Goal: Find specific page/section: Find specific page/section

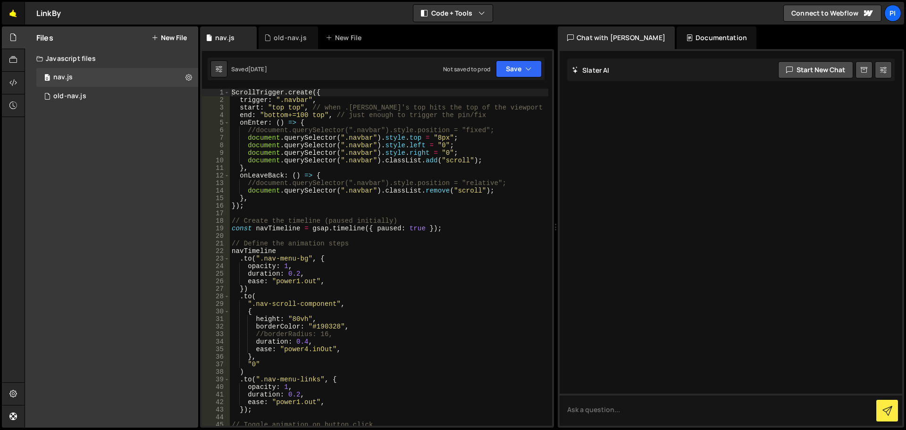
click at [18, 15] on link "🤙" at bounding box center [13, 13] width 23 height 23
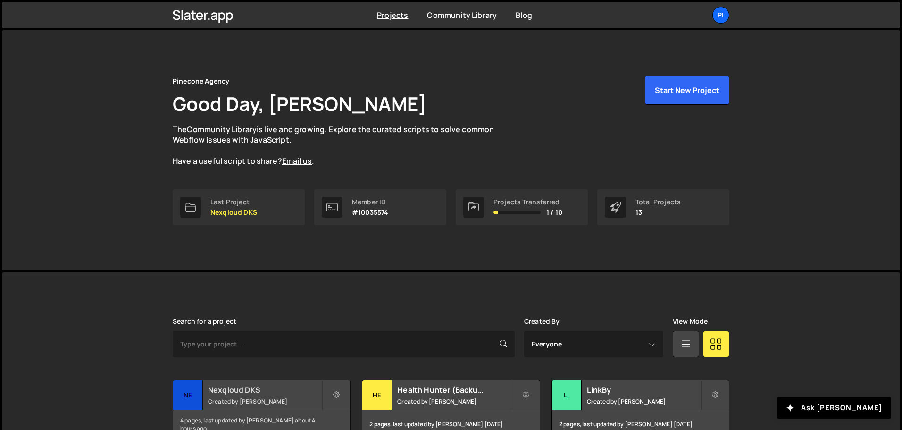
click at [222, 389] on h2 "Nexqloud DKS" at bounding box center [265, 390] width 114 height 10
